Goal: Information Seeking & Learning: Learn about a topic

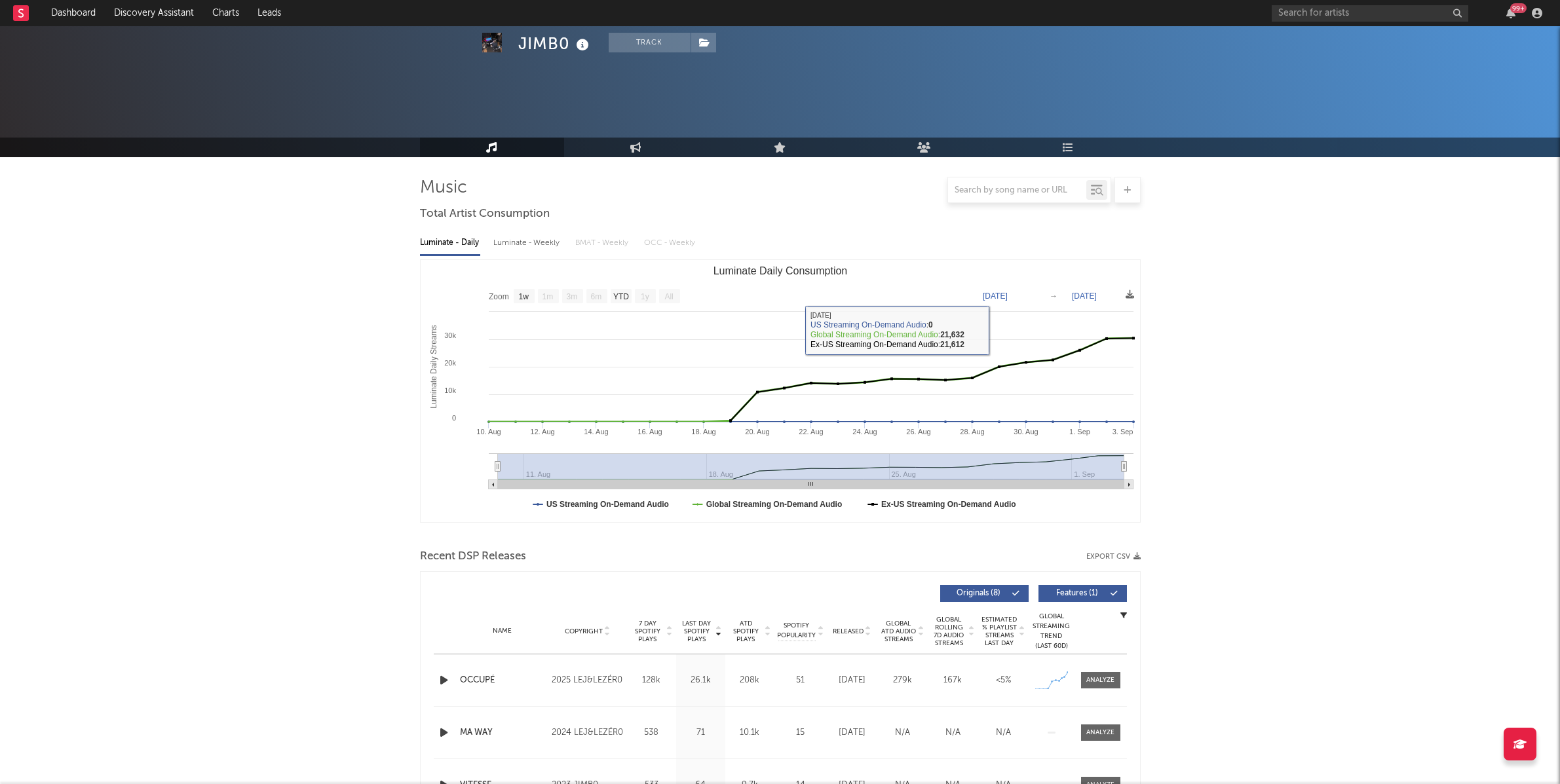
select select "1w"
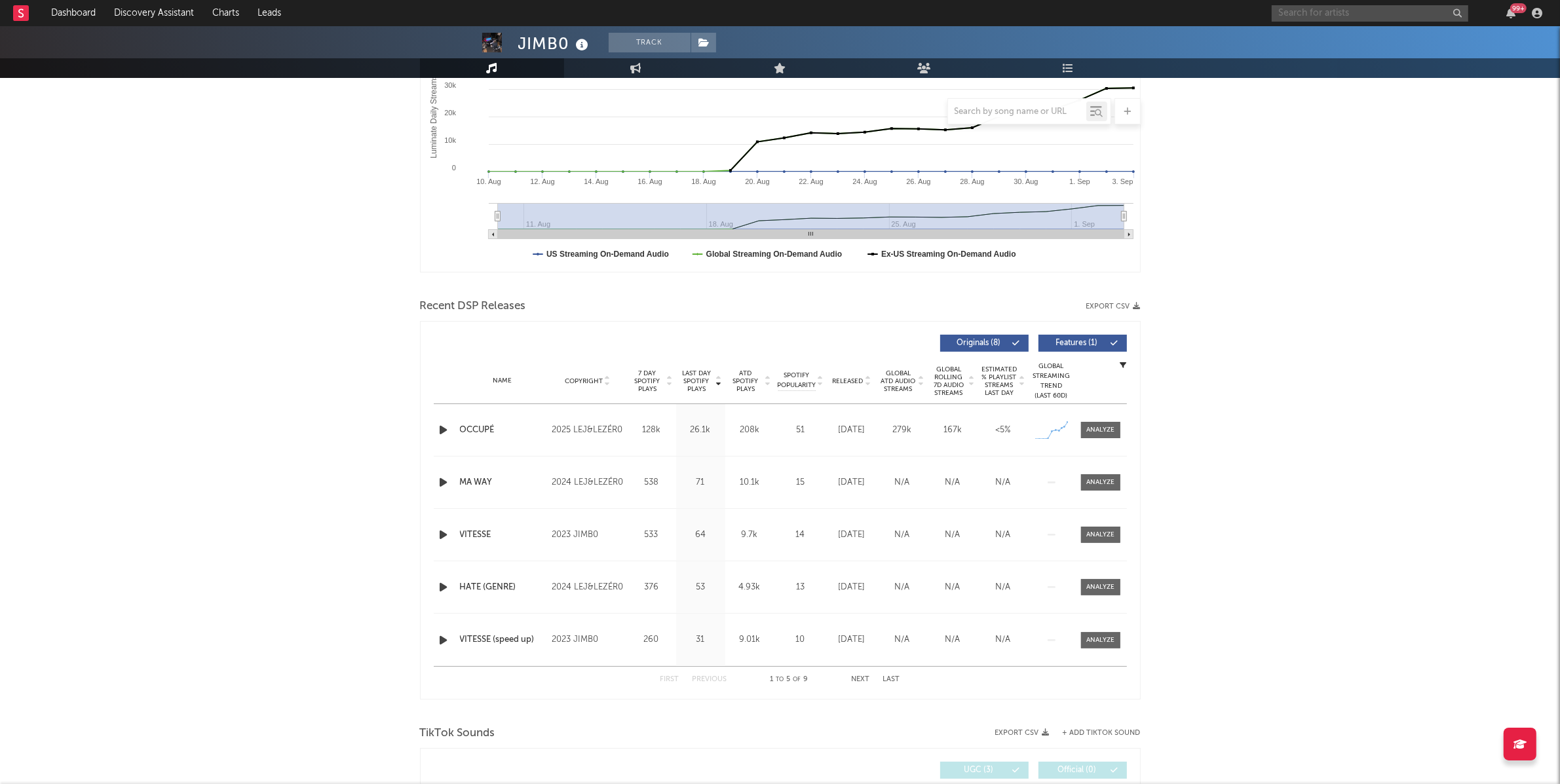
click at [1365, 17] on input "text" at bounding box center [1370, 13] width 197 height 17
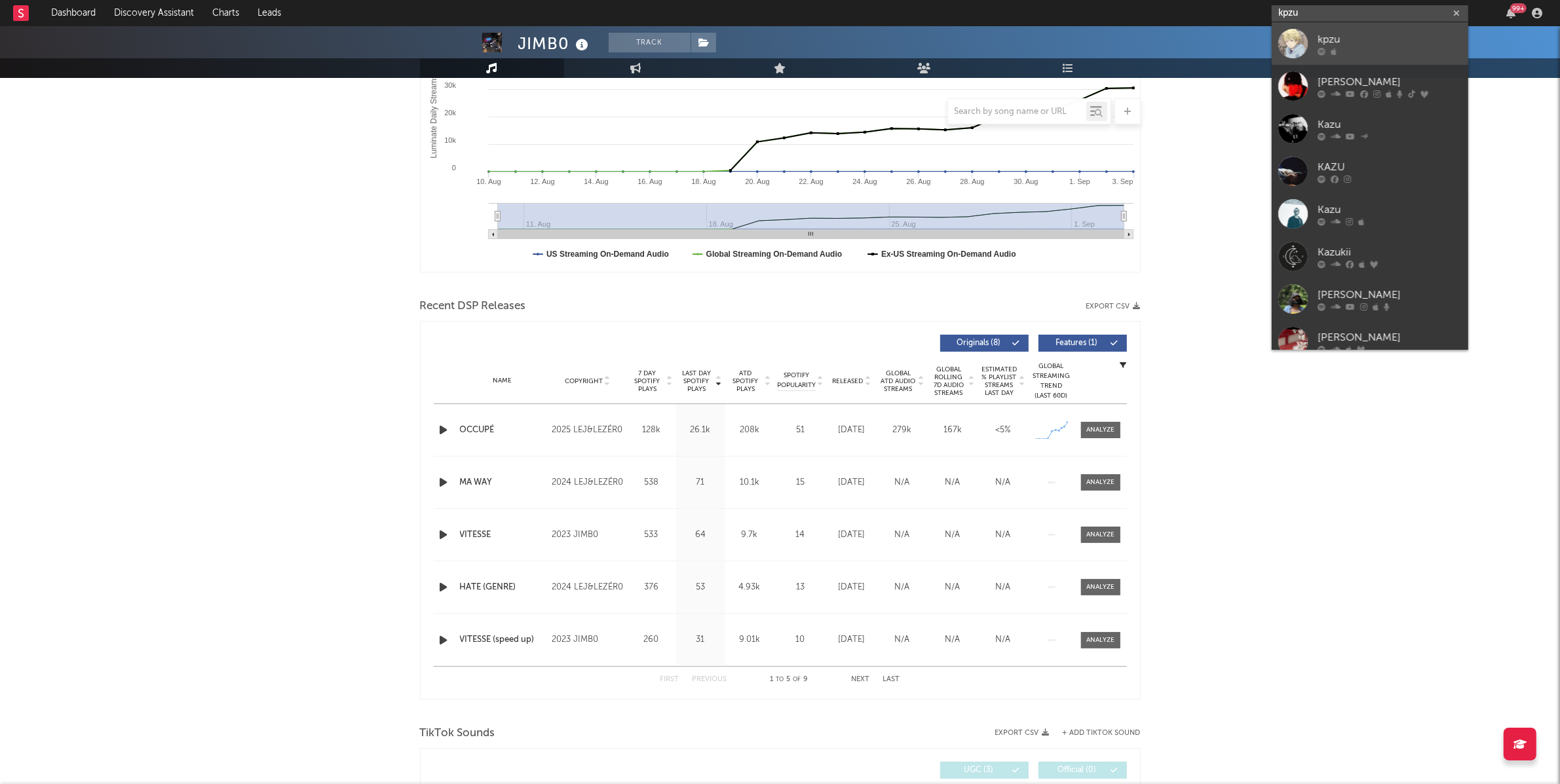
type input "kpzu"
click at [1397, 34] on div "kpzu" at bounding box center [1390, 40] width 145 height 16
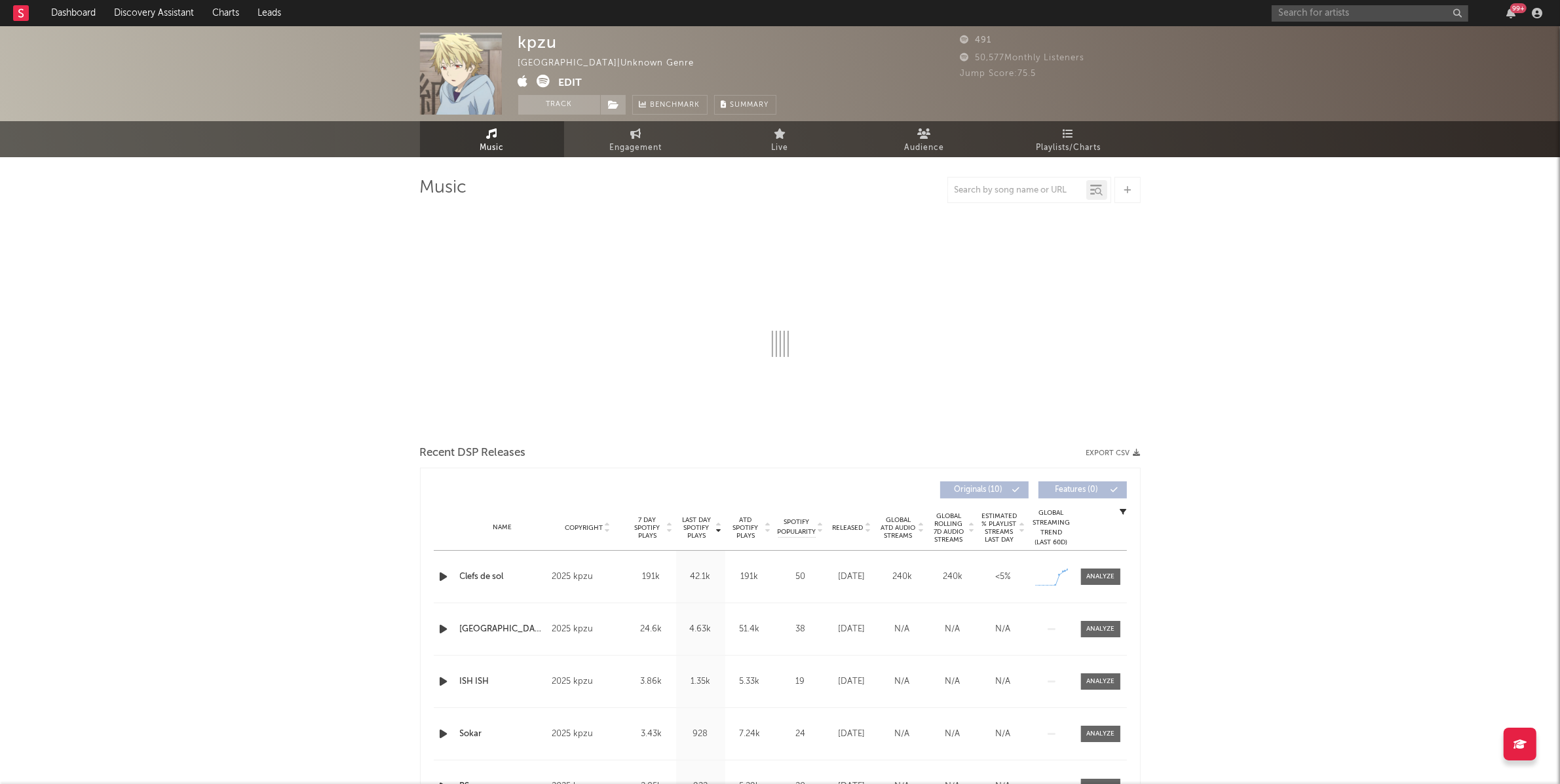
select select "1w"
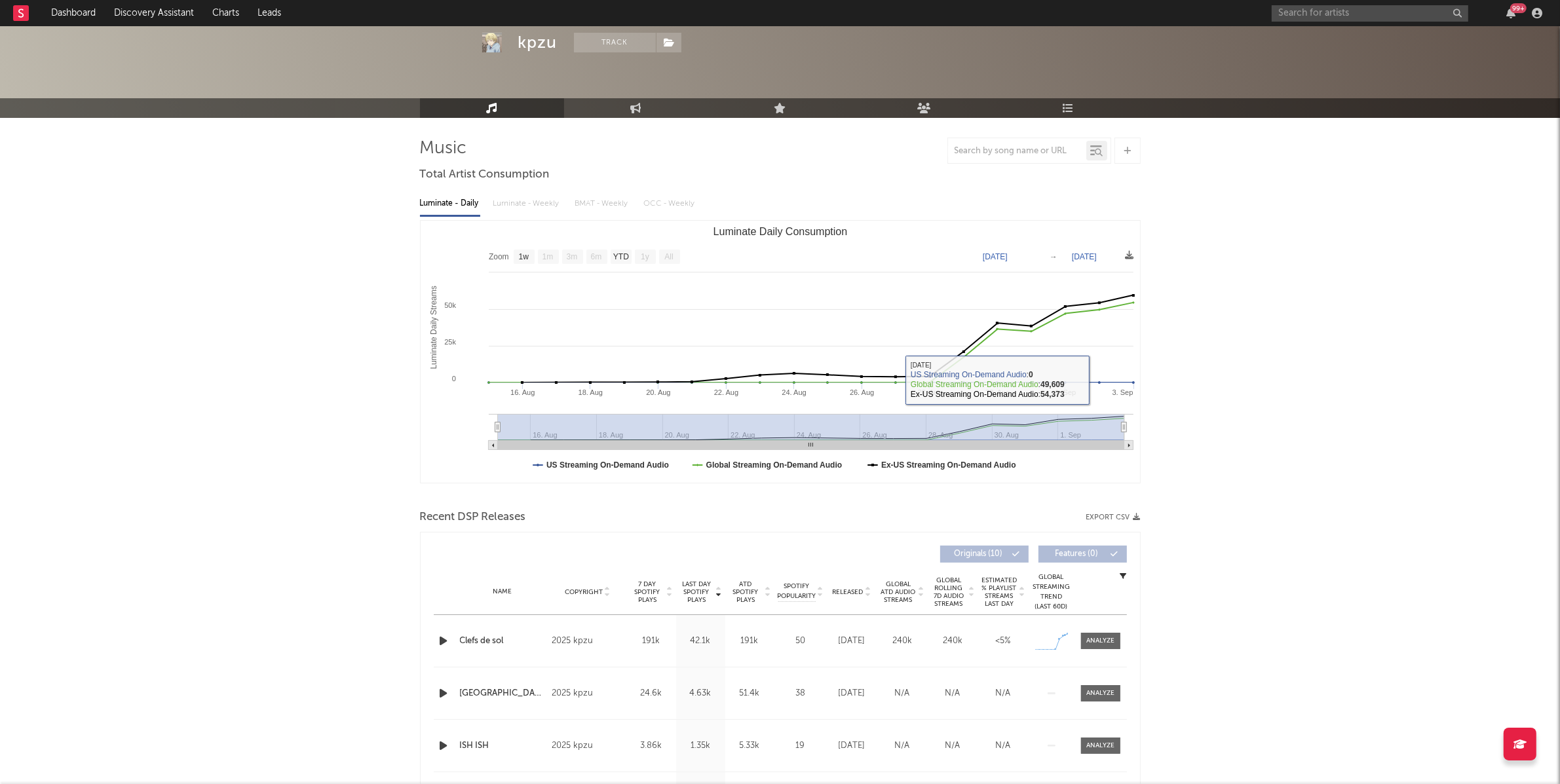
scroll to position [40, 0]
click at [1096, 640] on div at bounding box center [1100, 640] width 28 height 10
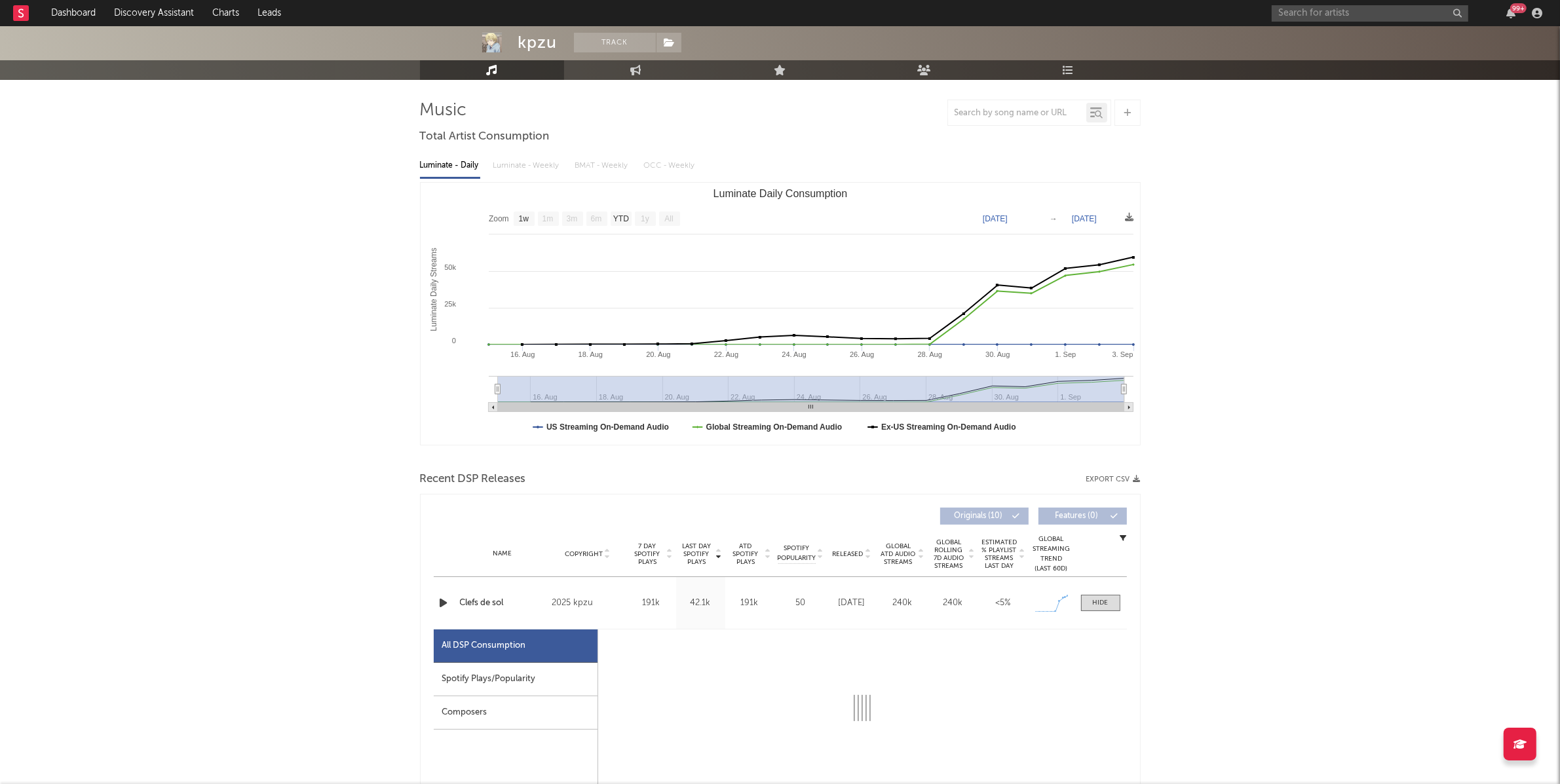
select select "1w"
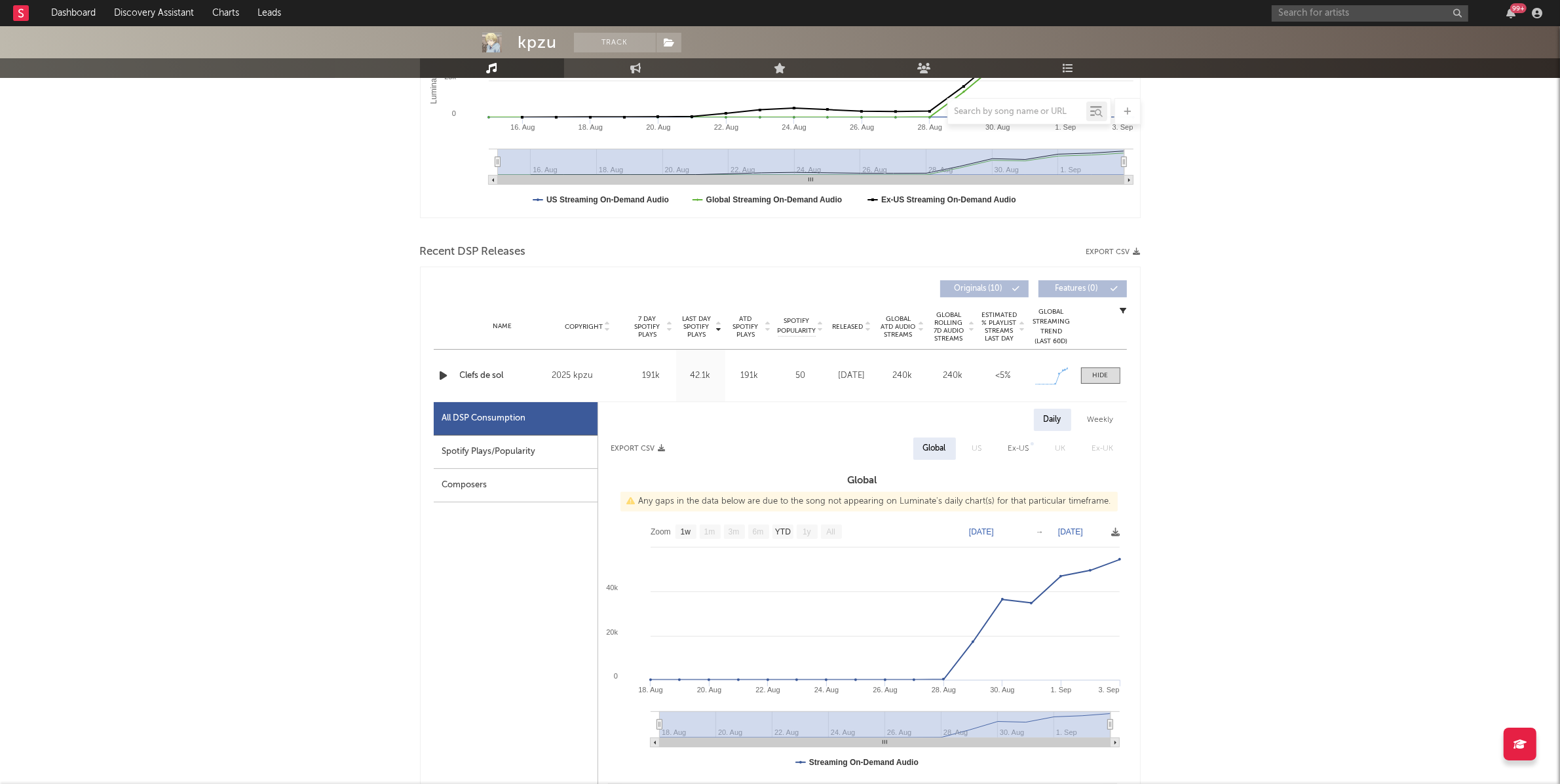
scroll to position [306, 0]
drag, startPoint x: 530, startPoint y: 452, endPoint x: 585, endPoint y: 450, distance: 55.0
click at [530, 452] on div "Spotify Plays/Popularity" at bounding box center [516, 451] width 164 height 33
select select "1w"
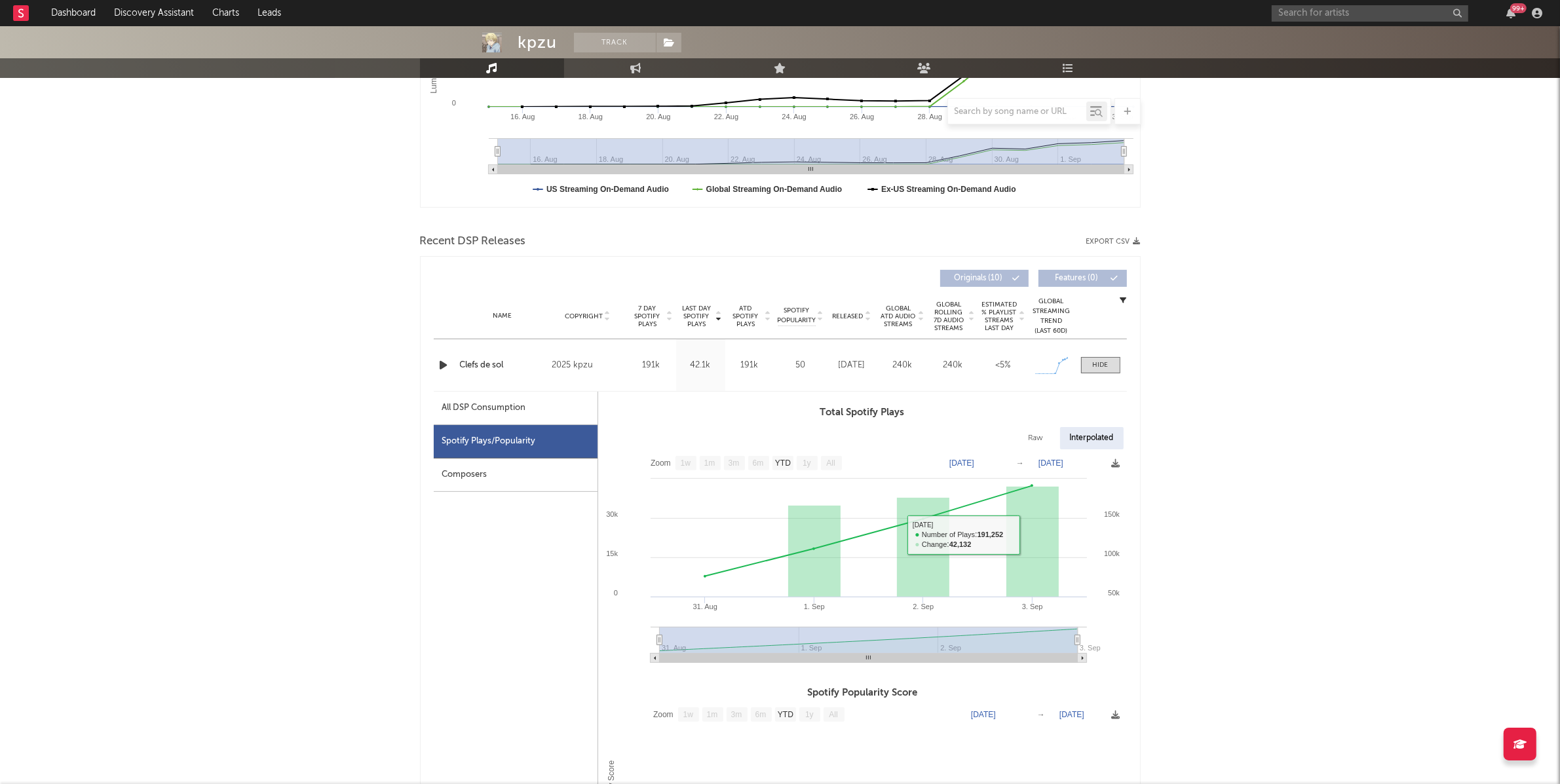
scroll to position [354, 0]
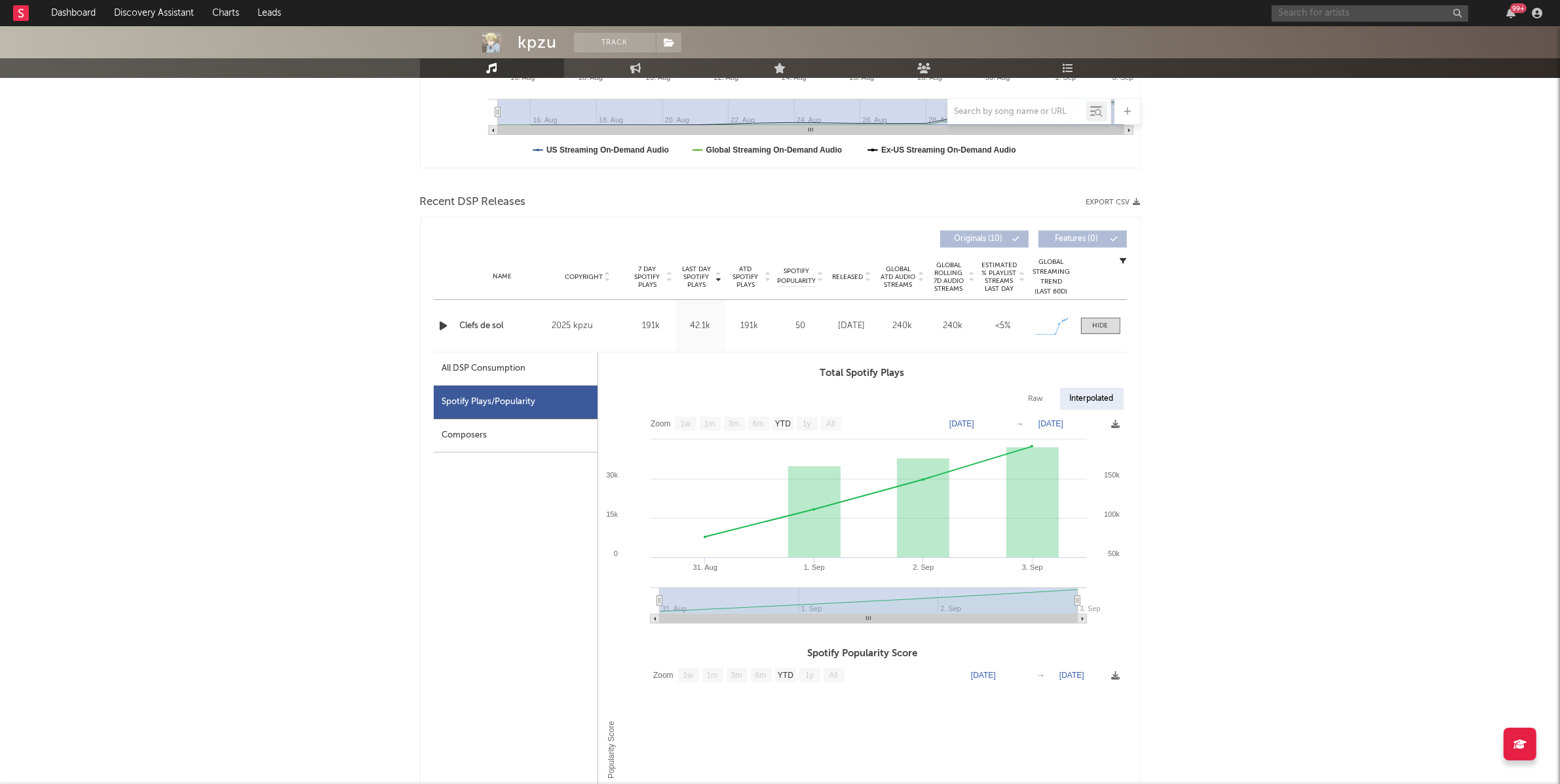
click at [1323, 16] on input "text" at bounding box center [1370, 13] width 197 height 17
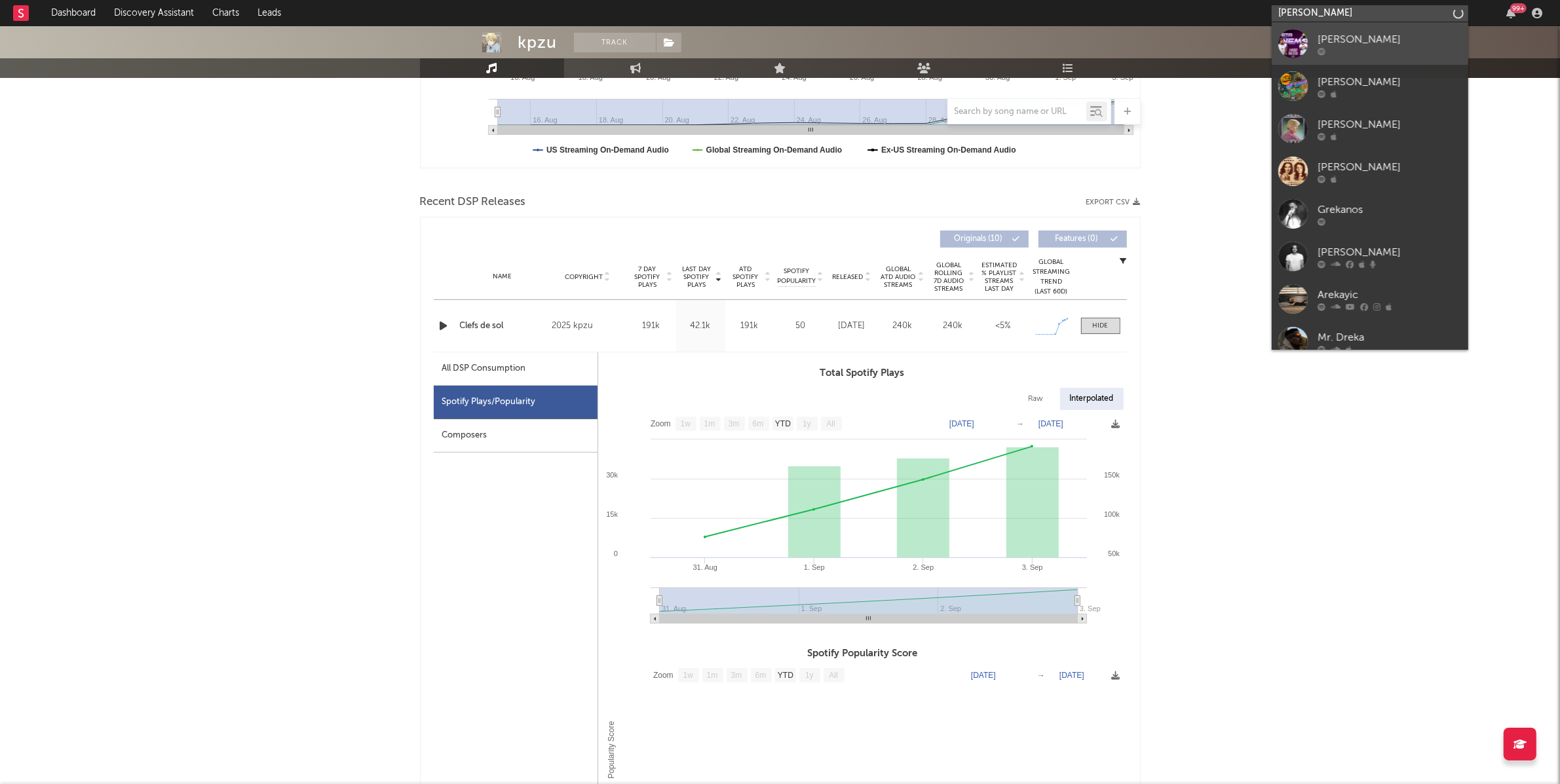
type input "[PERSON_NAME]"
click at [1355, 36] on div "[PERSON_NAME]" at bounding box center [1390, 40] width 145 height 16
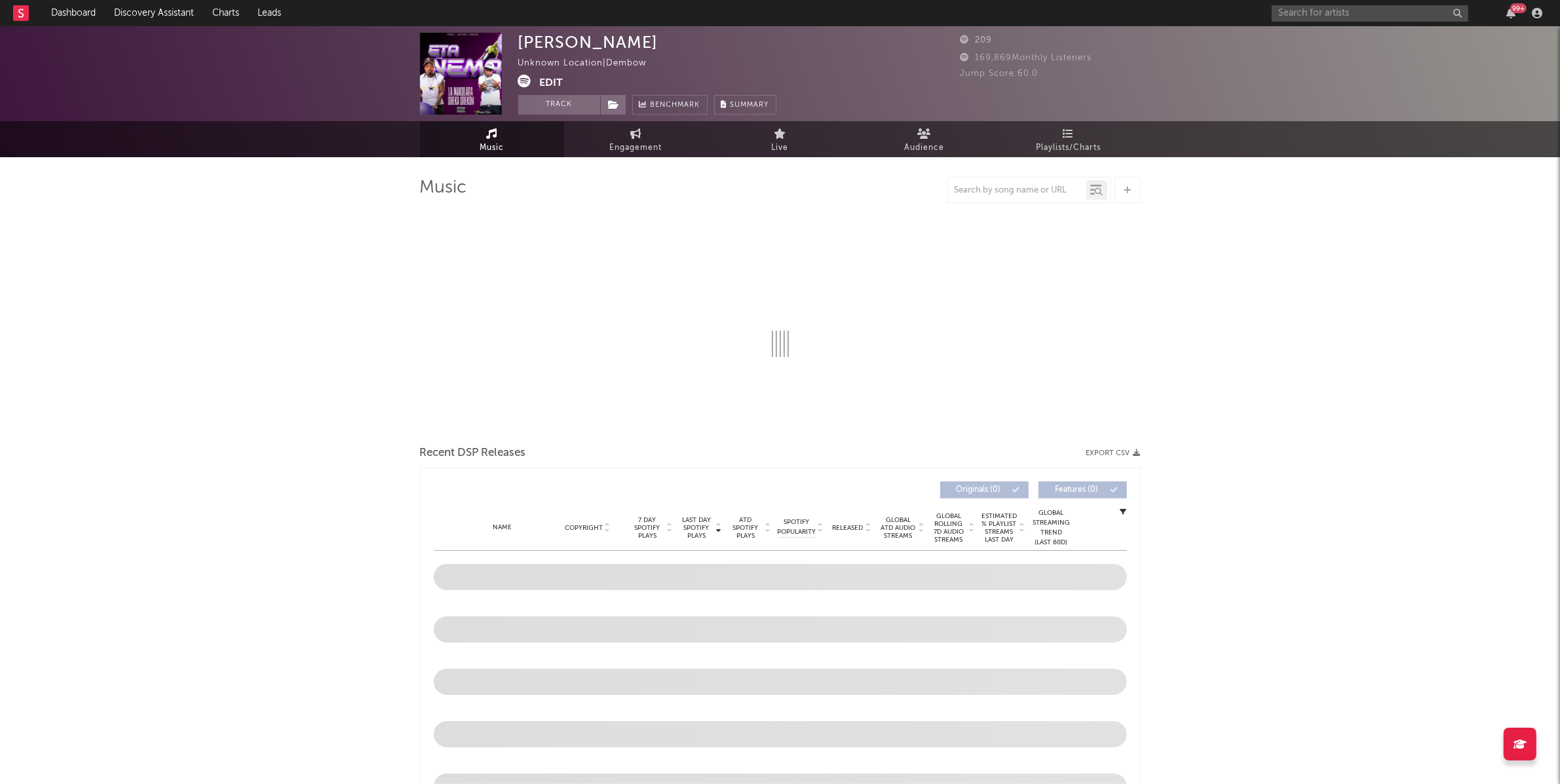
select select "1w"
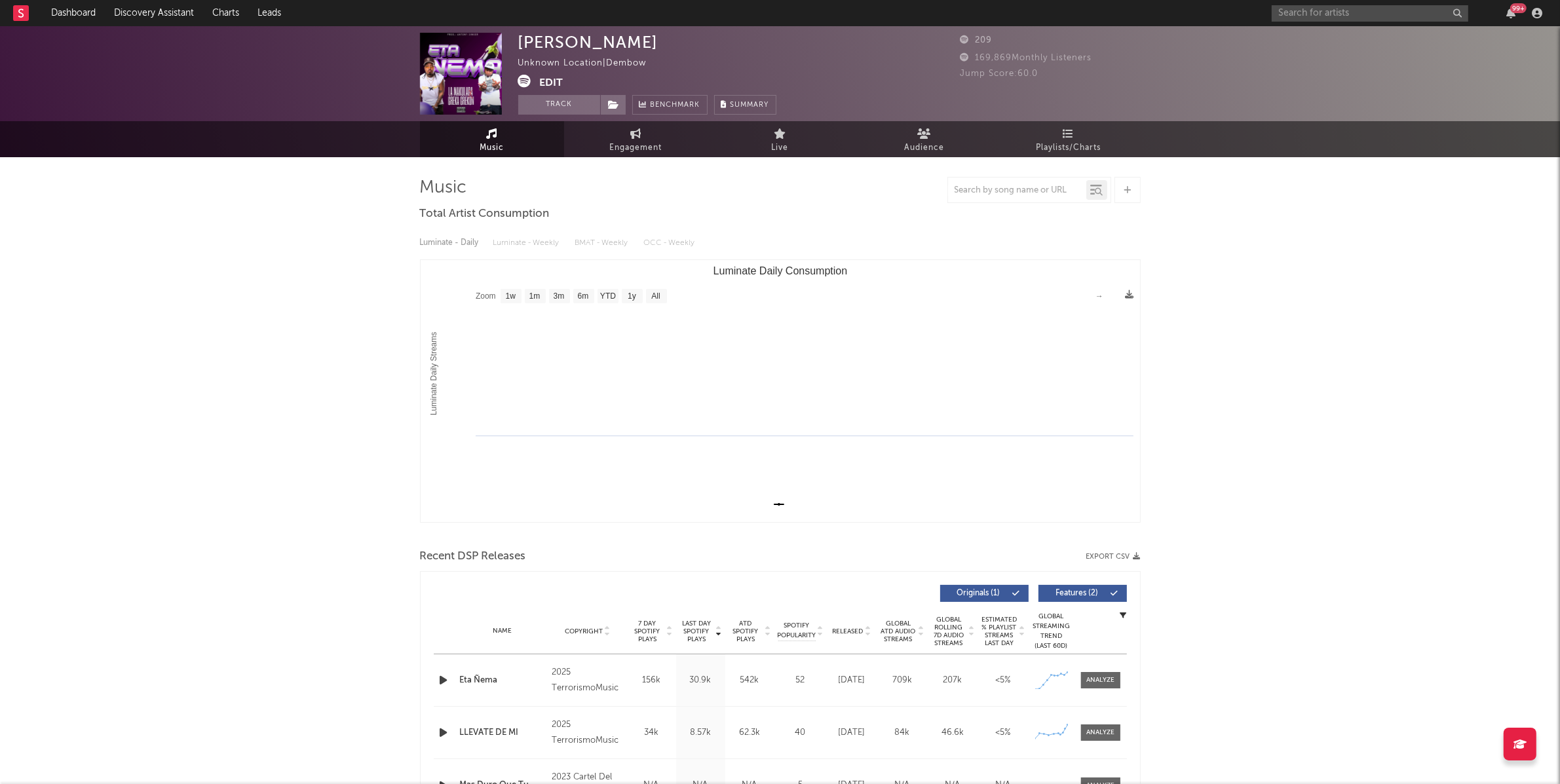
scroll to position [123, 0]
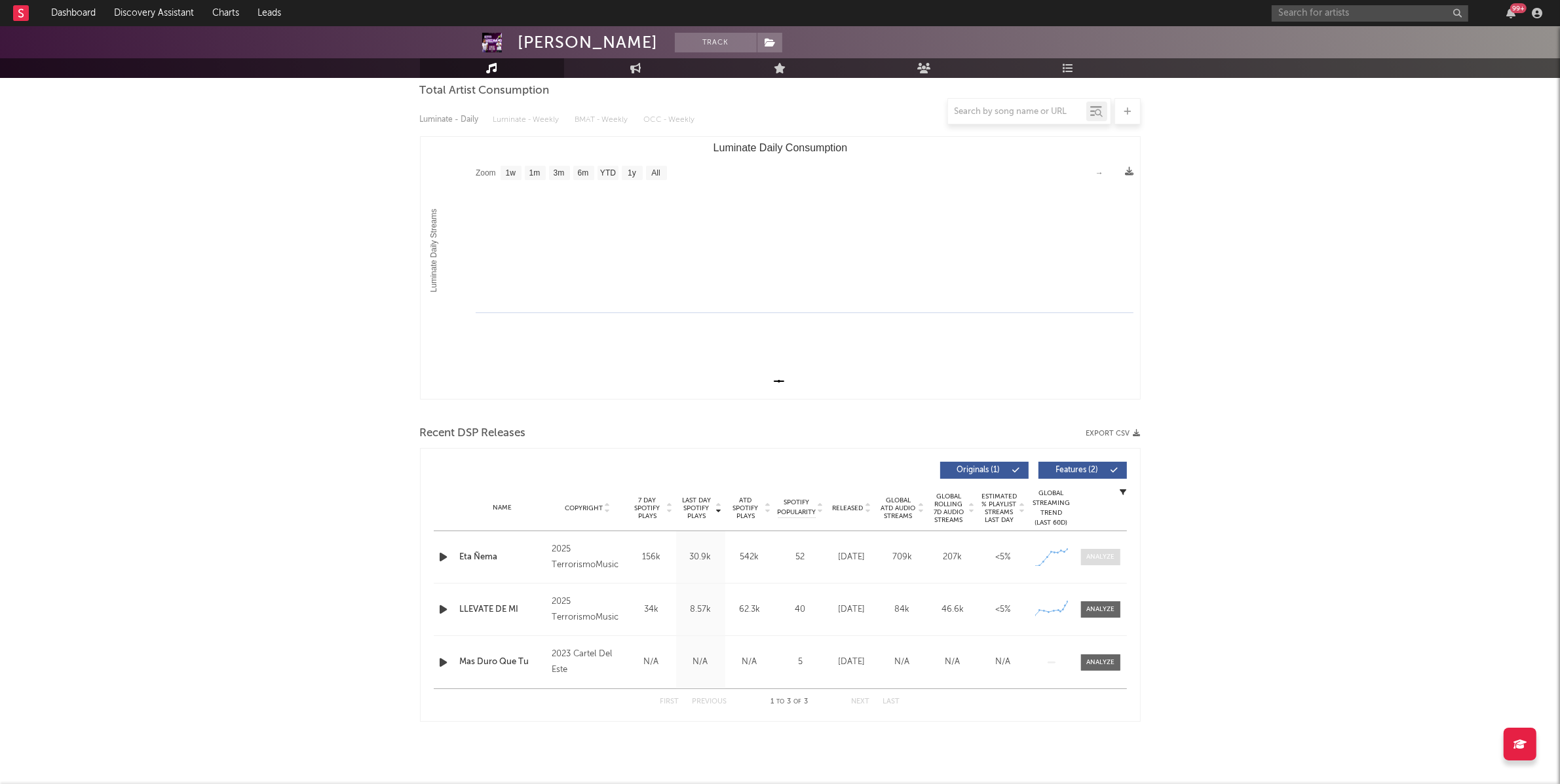
click at [1107, 557] on div at bounding box center [1100, 557] width 28 height 10
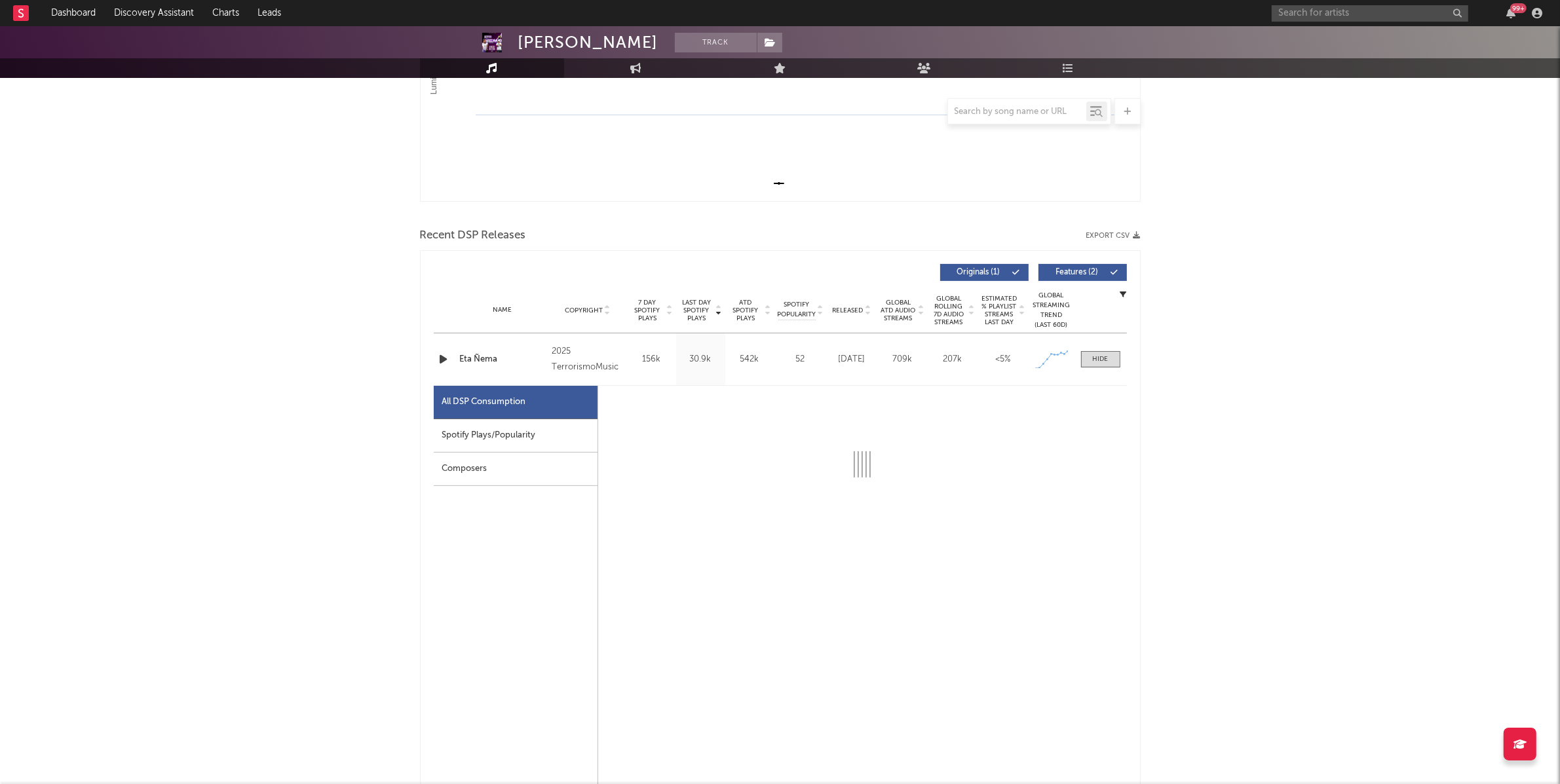
select select "1w"
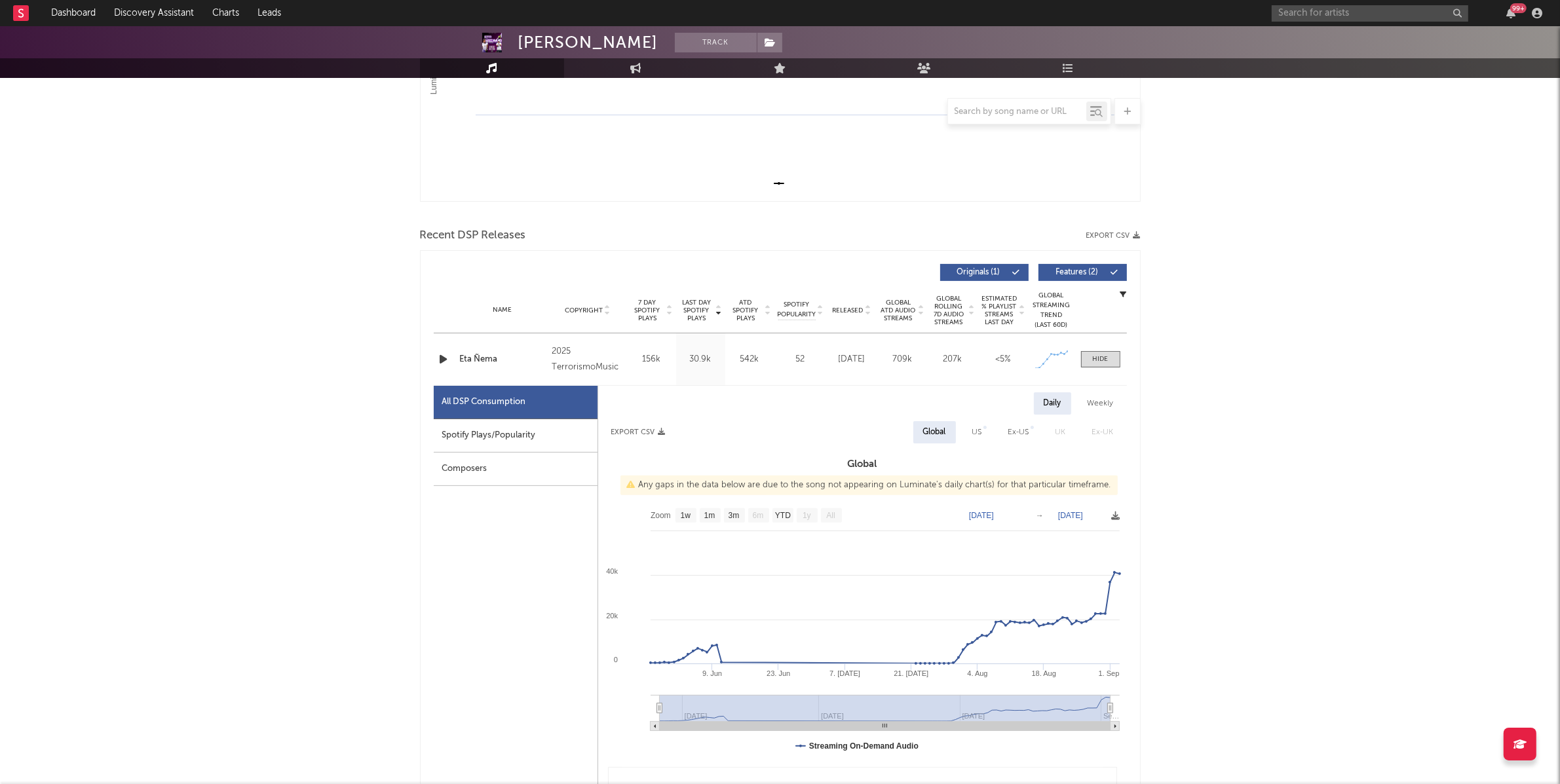
scroll to position [345, 0]
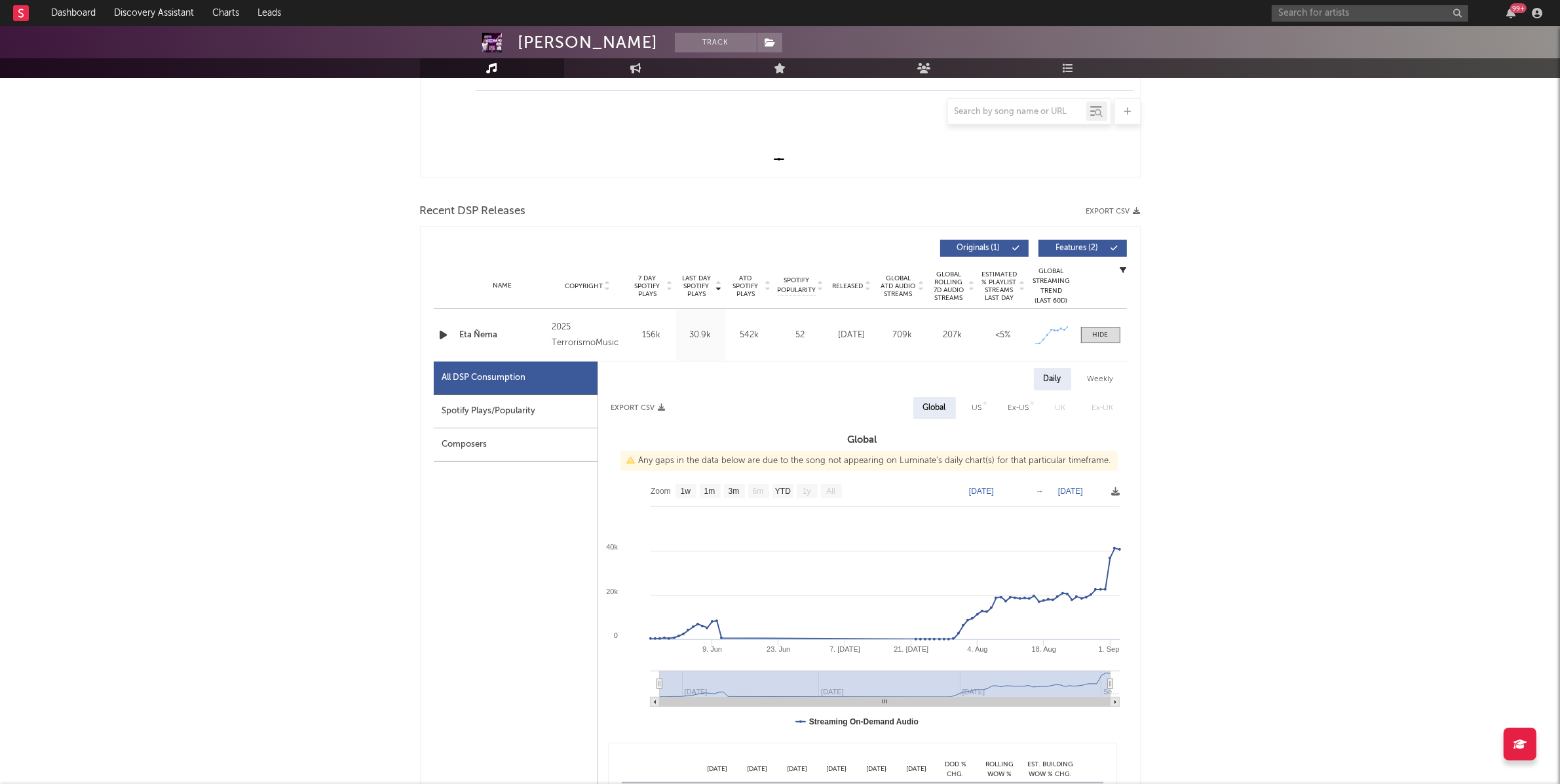
click at [527, 409] on div "Spotify Plays/Popularity" at bounding box center [516, 411] width 164 height 33
select select "1w"
